Goal: Task Accomplishment & Management: Use online tool/utility

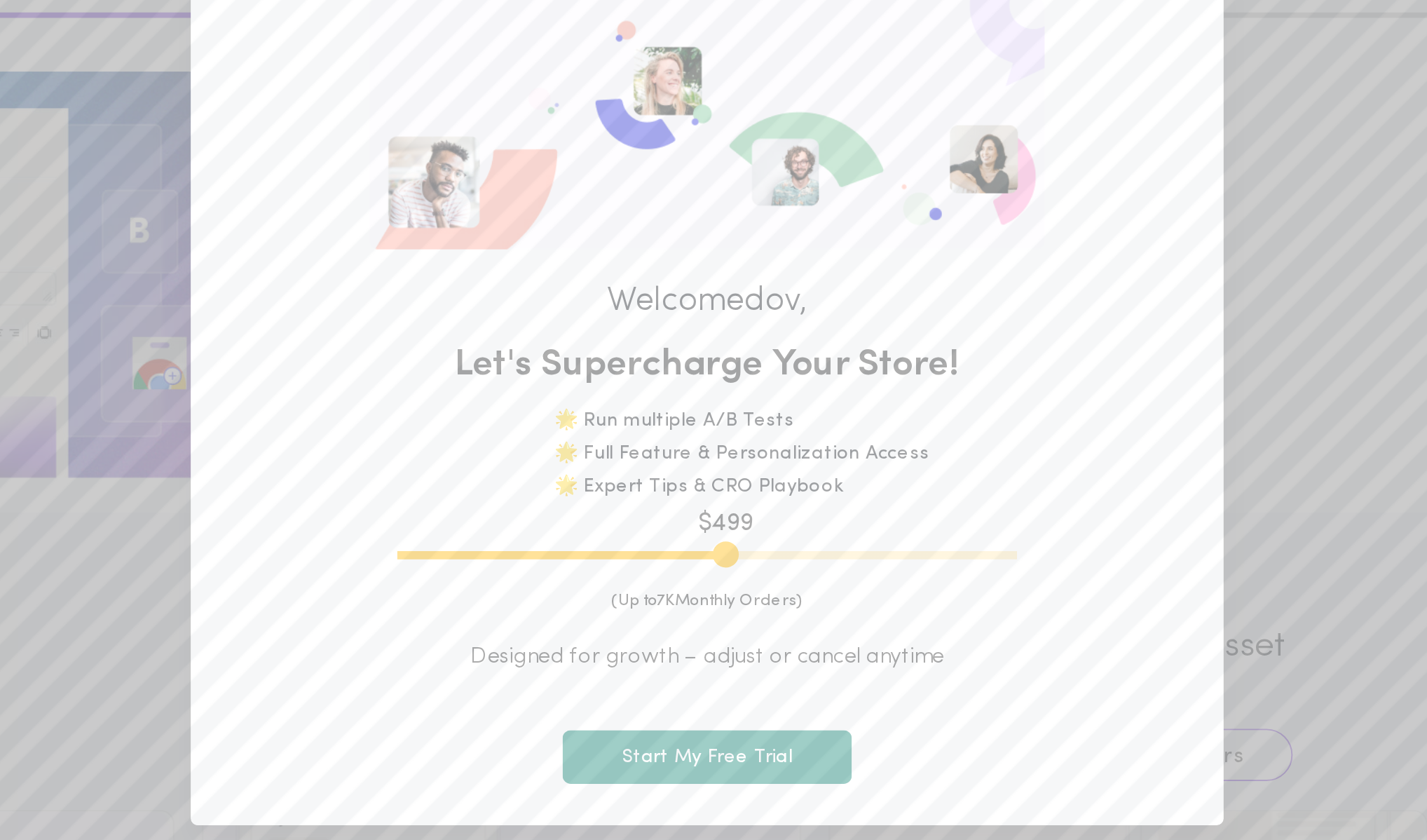
drag, startPoint x: 575, startPoint y: 499, endPoint x: 722, endPoint y: 500, distance: 147.0
click at [722, 501] on input "range" at bounding box center [713, 503] width 315 height 4
drag, startPoint x: 722, startPoint y: 500, endPoint x: 791, endPoint y: 506, distance: 69.3
click at [793, 505] on input "range" at bounding box center [713, 503] width 315 height 4
drag, startPoint x: 791, startPoint y: 506, endPoint x: 925, endPoint y: 505, distance: 134.0
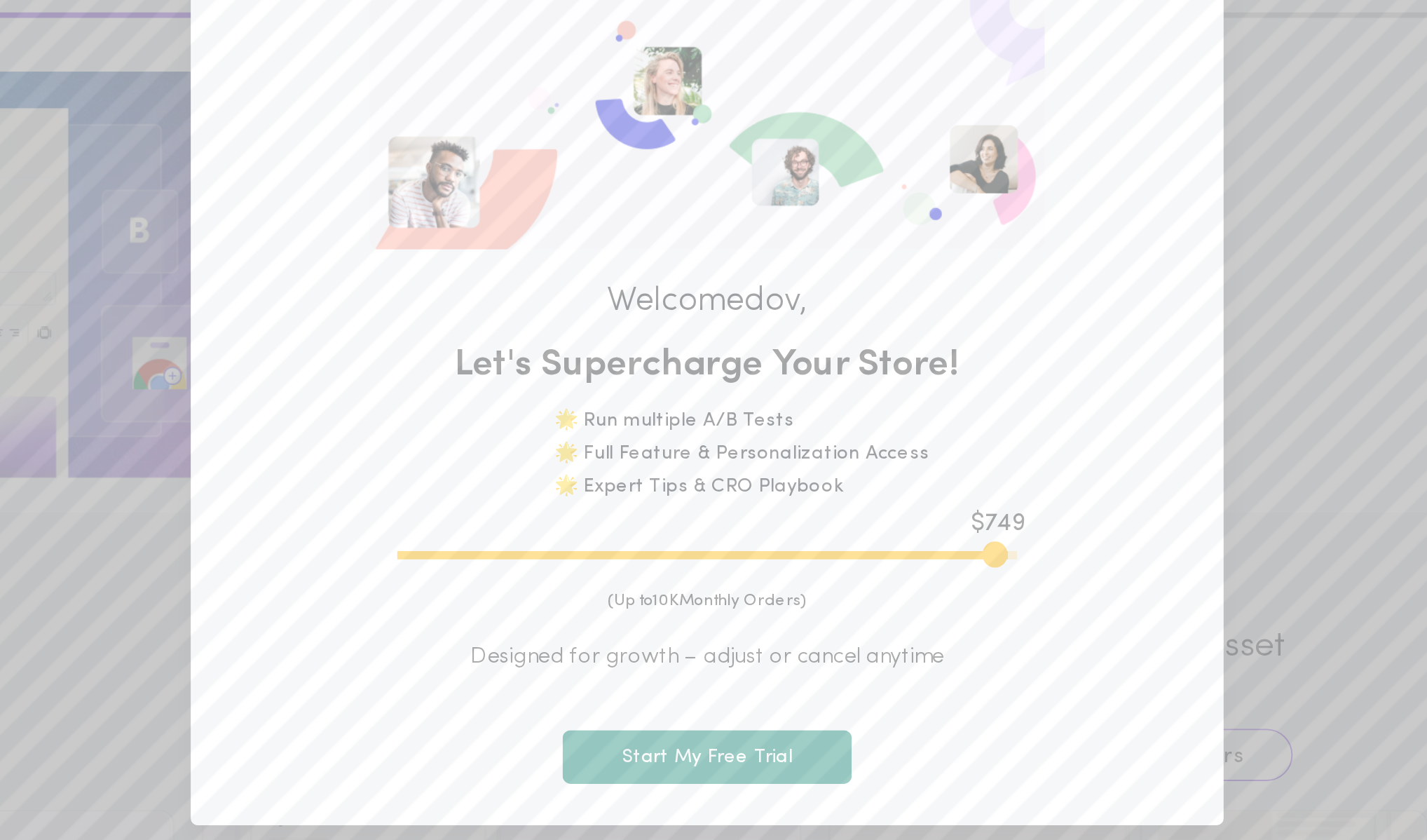
click at [872, 505] on input "range" at bounding box center [713, 503] width 315 height 4
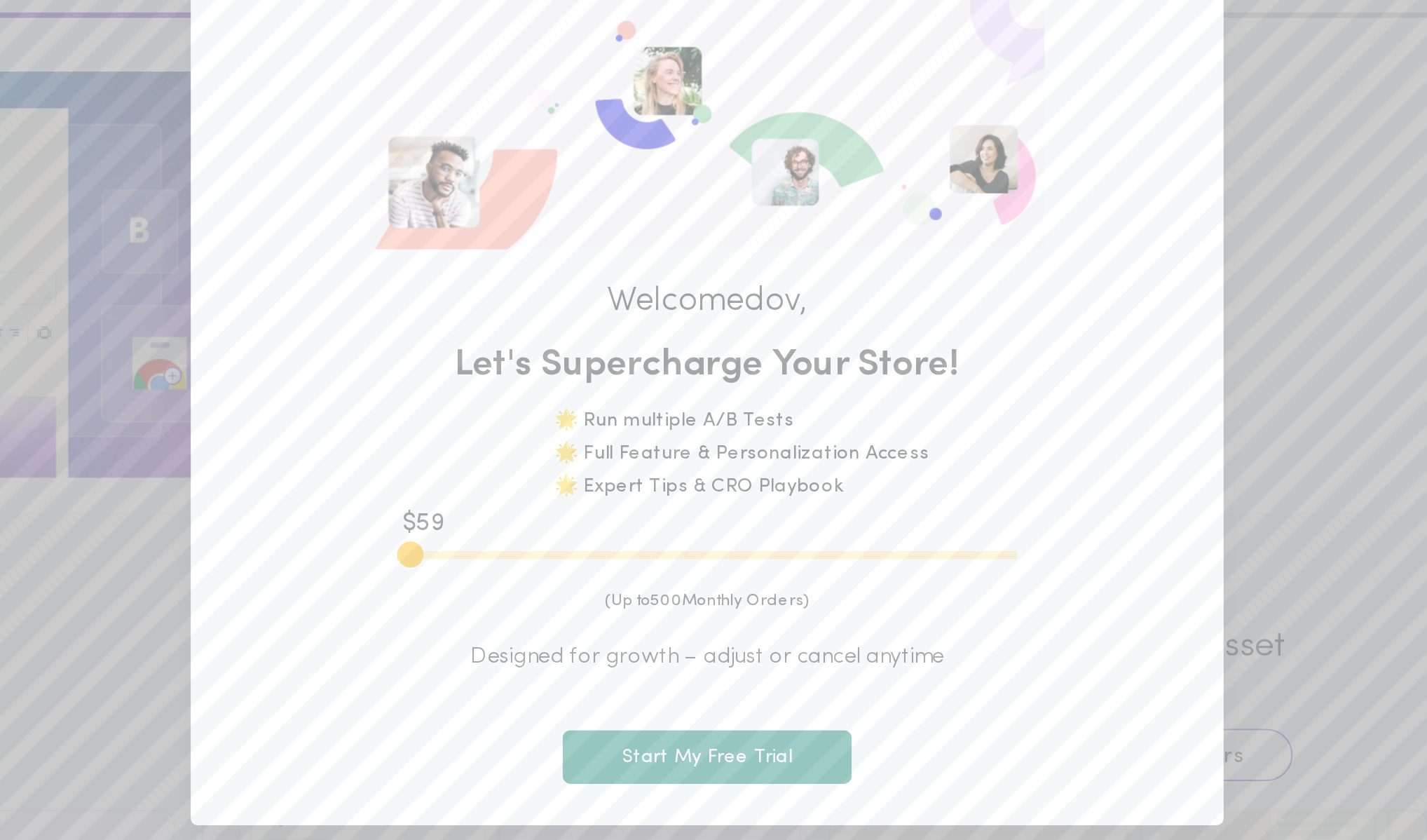
drag, startPoint x: 862, startPoint y: 503, endPoint x: 565, endPoint y: 492, distance: 297.2
type input "100"
click at [565, 501] on input "range" at bounding box center [713, 503] width 315 height 4
drag, startPoint x: 557, startPoint y: 502, endPoint x: 543, endPoint y: 501, distance: 14.0
click at [555, 501] on input "range" at bounding box center [713, 503] width 315 height 4
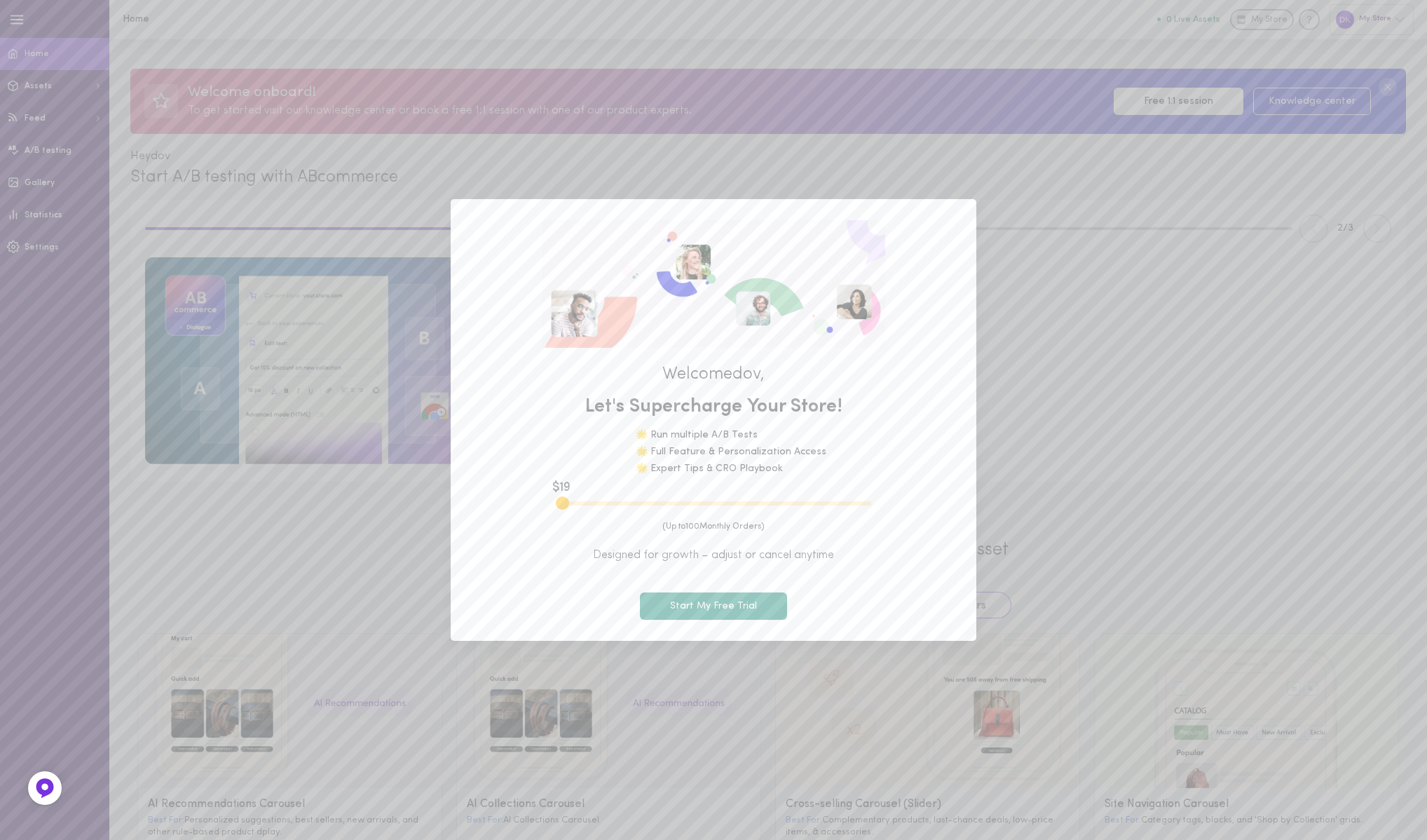
click at [619, 647] on div "Welcome dov , Let's Supercharge Your Store! 🌟 Run multiple A/B Tests 🌟 Full Fea…" at bounding box center [714, 420] width 1427 height 840
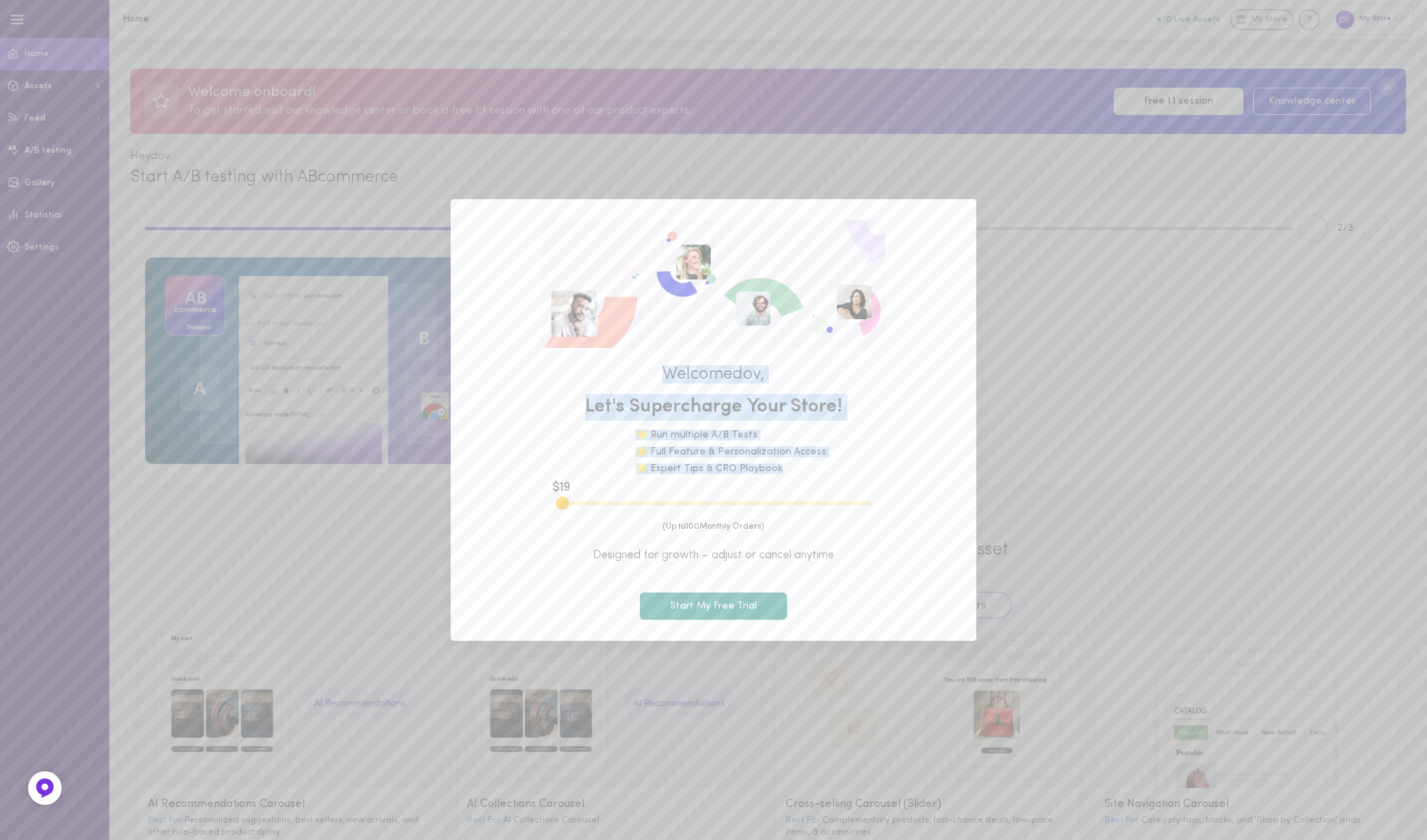
drag, startPoint x: 603, startPoint y: 362, endPoint x: 718, endPoint y: 497, distance: 177.3
click at [718, 497] on div "Welcome dov , Let's Supercharge Your Store! 🌟 Run multiple A/B Tests 🌟 Full Fea…" at bounding box center [714, 419] width 484 height 398
click at [678, 596] on button "Start My Free Trial" at bounding box center [714, 606] width 147 height 27
